Goal: Transaction & Acquisition: Book appointment/travel/reservation

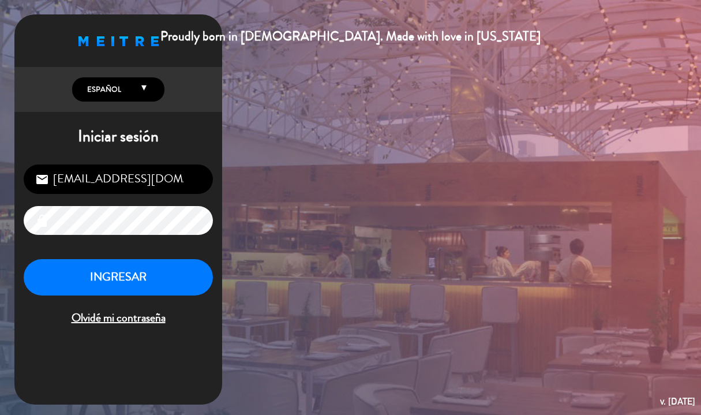
click at [129, 183] on input "[EMAIL_ADDRESS][DOMAIN_NAME]" at bounding box center [118, 178] width 189 height 29
type input "[EMAIL_ADDRESS][DOMAIN_NAME]"
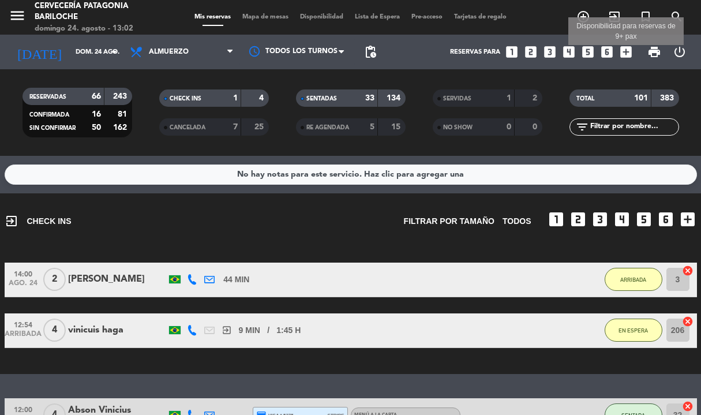
click at [627, 58] on icon "add_box" at bounding box center [626, 51] width 15 height 15
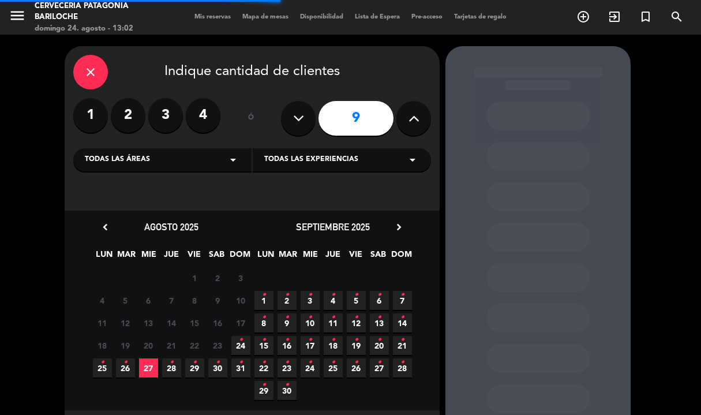
click at [404, 125] on button at bounding box center [413, 118] width 35 height 35
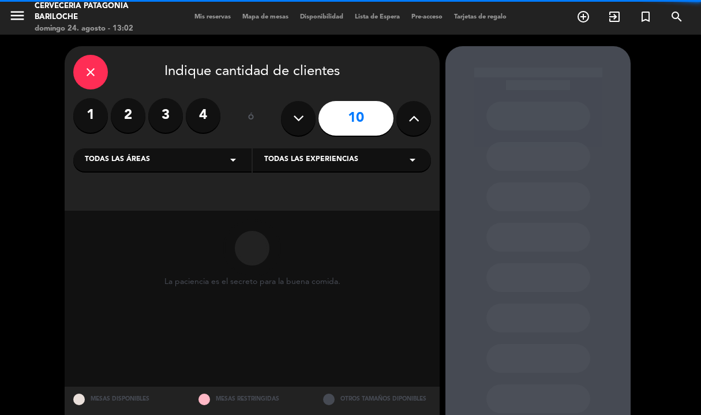
click at [404, 125] on button at bounding box center [413, 118] width 35 height 35
type input "11"
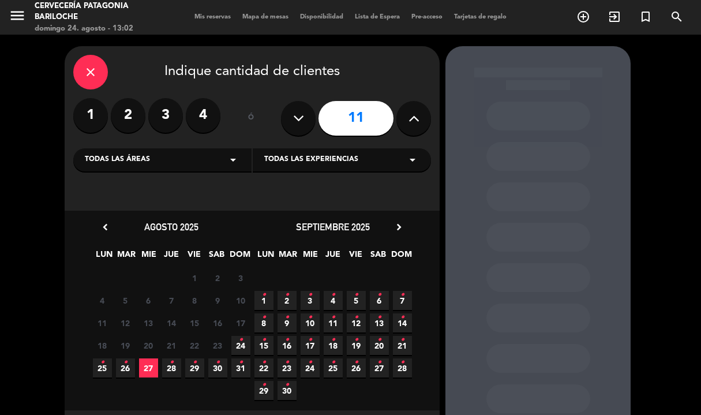
click at [241, 344] on icon "•" at bounding box center [241, 340] width 4 height 18
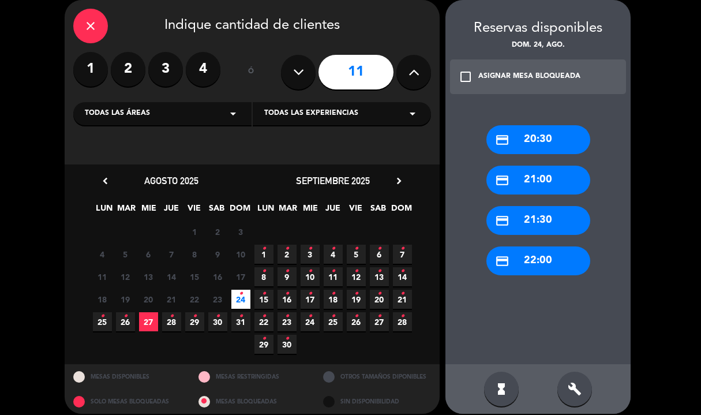
scroll to position [55, 0]
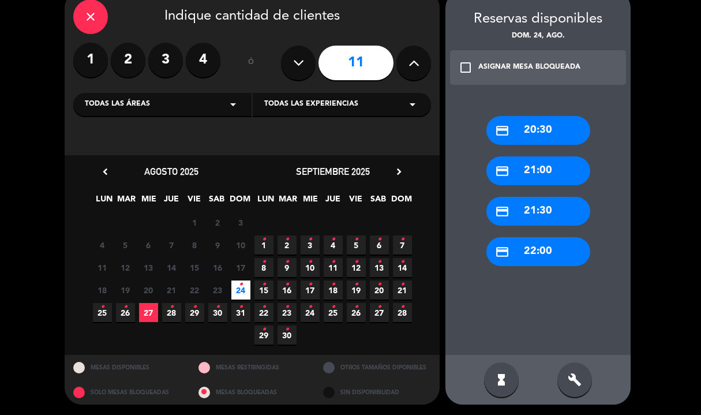
click at [538, 171] on div "credit_card 21:00" at bounding box center [538, 170] width 104 height 29
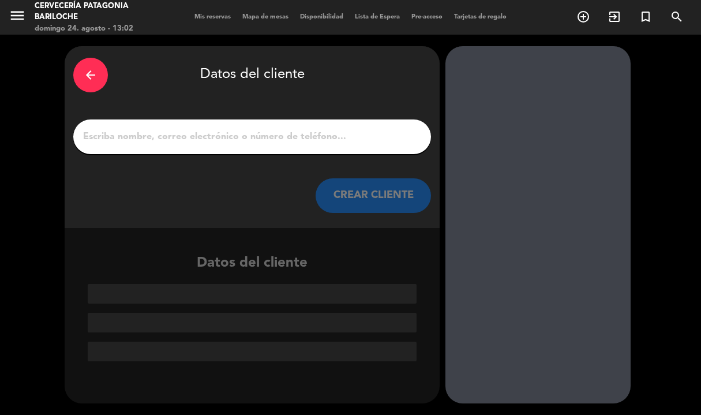
scroll to position [0, 0]
click at [173, 138] on input "1" at bounding box center [252, 137] width 340 height 16
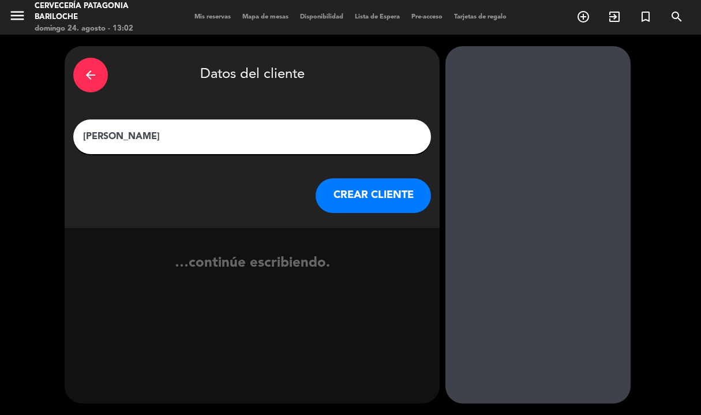
type input "[PERSON_NAME]"
click at [392, 199] on button "CREAR CLIENTE" at bounding box center [373, 195] width 115 height 35
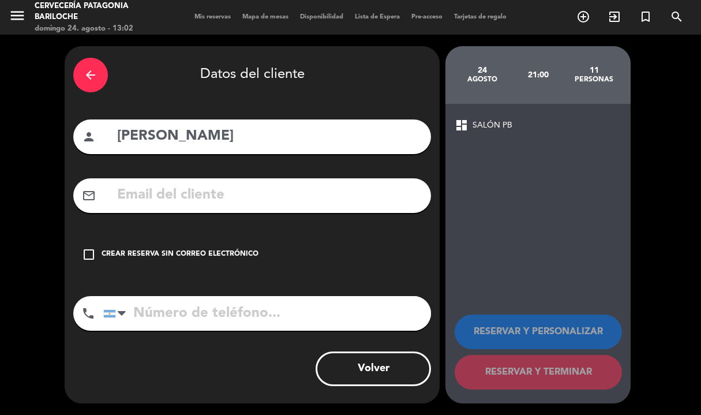
click at [160, 323] on input "tel" at bounding box center [267, 313] width 328 height 35
type input "1126342589"
click at [91, 259] on icon "check_box_outline_blank" at bounding box center [89, 255] width 14 height 14
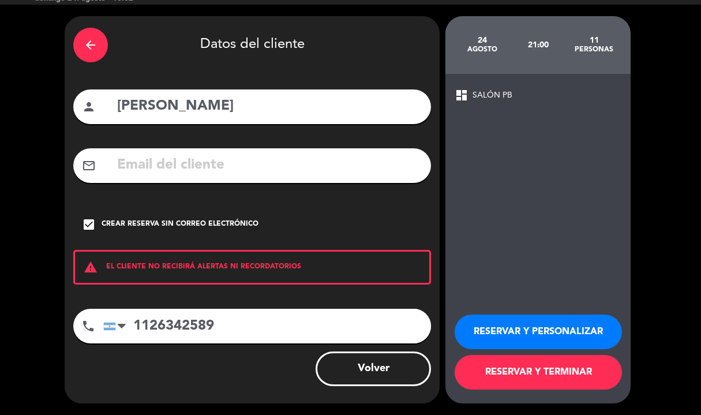
scroll to position [30, 0]
click at [561, 329] on button "RESERVAR Y PERSONALIZAR" at bounding box center [538, 331] width 167 height 35
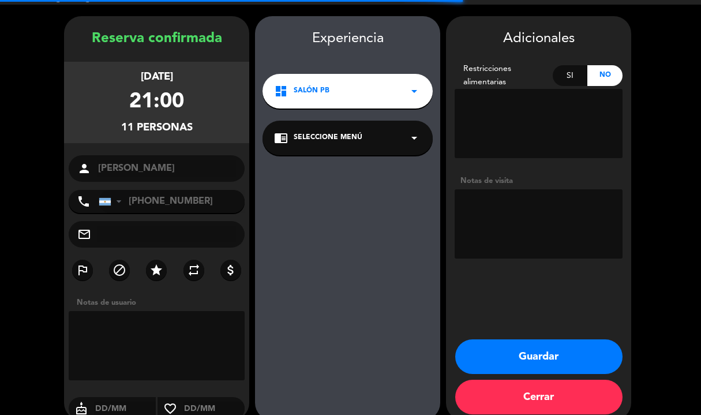
scroll to position [46, 0]
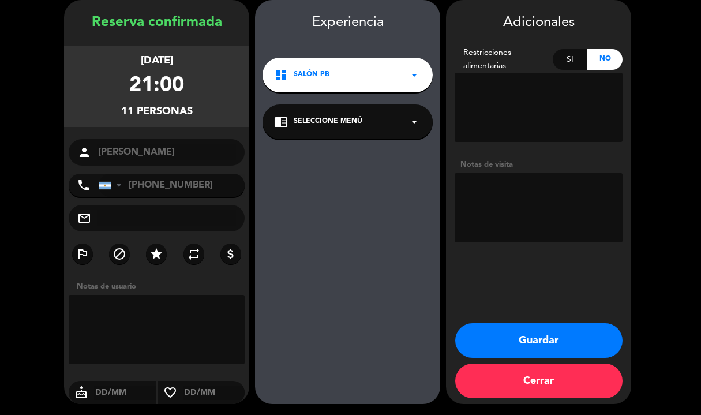
click at [568, 333] on button "Guardar" at bounding box center [538, 340] width 167 height 35
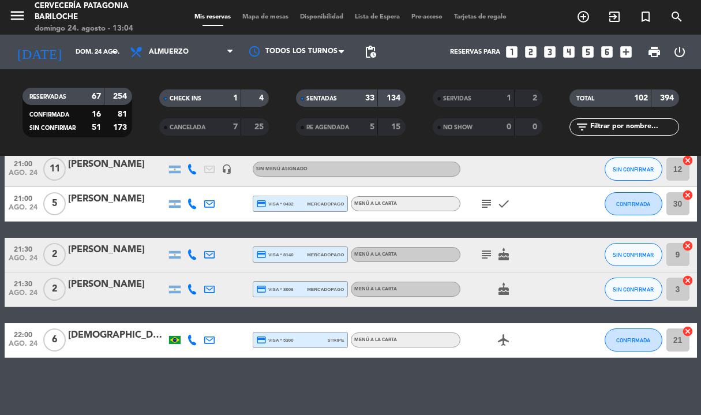
scroll to position [3971, 0]
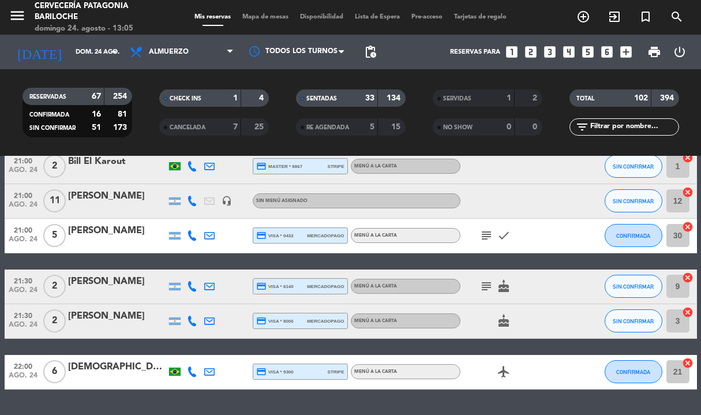
click at [104, 193] on div "[PERSON_NAME]" at bounding box center [117, 196] width 98 height 15
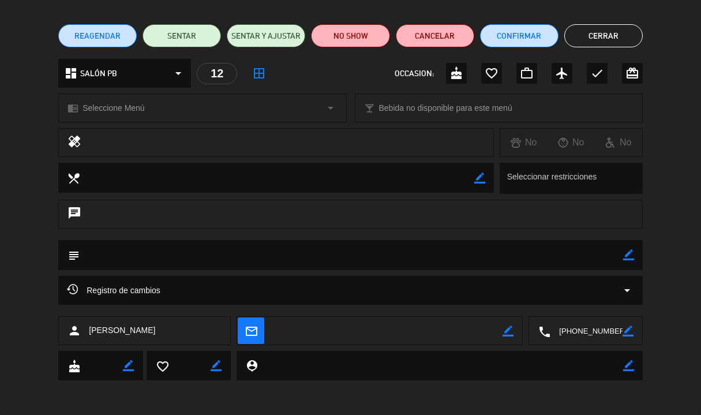
scroll to position [79, 0]
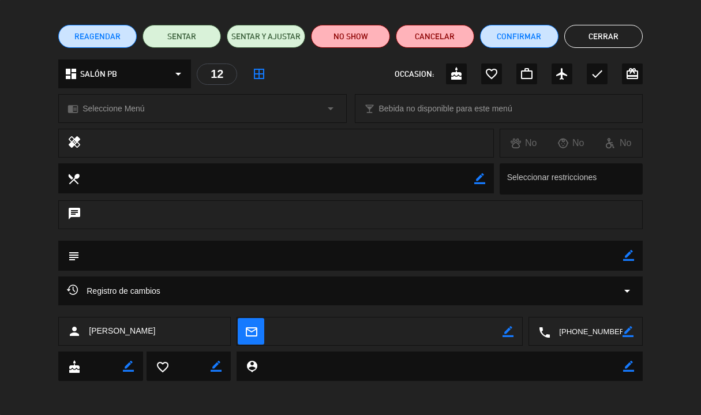
click at [629, 251] on icon "border_color" at bounding box center [628, 255] width 11 height 11
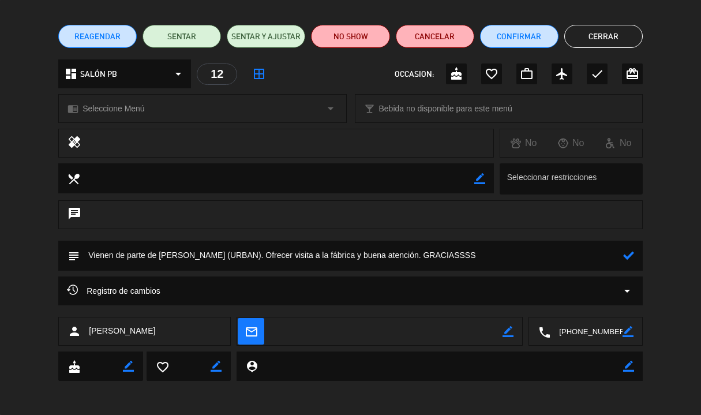
type textarea "Vienen de parte de [PERSON_NAME] (URBAN). Ofrecer visita a la fábrica y buena a…"
click at [631, 257] on icon at bounding box center [628, 255] width 11 height 11
